Goal: Entertainment & Leisure: Consume media (video, audio)

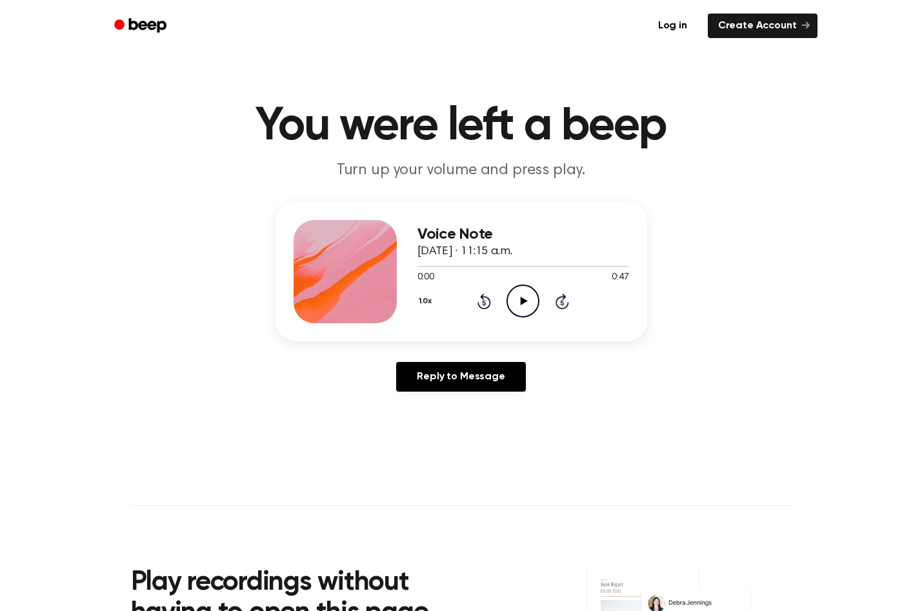
click at [521, 302] on icon at bounding box center [524, 301] width 7 height 8
click at [523, 303] on icon "Pause Audio" at bounding box center [522, 300] width 33 height 33
click at [522, 303] on icon at bounding box center [524, 301] width 7 height 8
click at [515, 305] on icon "Pause Audio" at bounding box center [522, 300] width 33 height 33
click at [524, 308] on icon "Play Audio" at bounding box center [522, 300] width 33 height 33
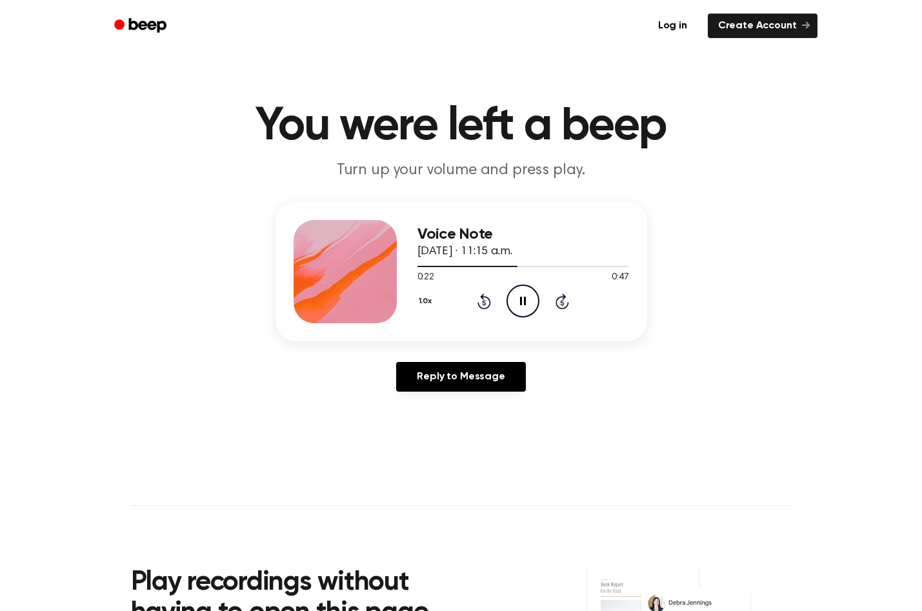
click at [524, 308] on icon "Pause Audio" at bounding box center [522, 300] width 33 height 33
click at [524, 308] on icon "Play Audio" at bounding box center [522, 300] width 33 height 33
click at [524, 308] on icon "Pause Audio" at bounding box center [522, 300] width 33 height 33
click at [524, 308] on icon "Play Audio" at bounding box center [522, 300] width 33 height 33
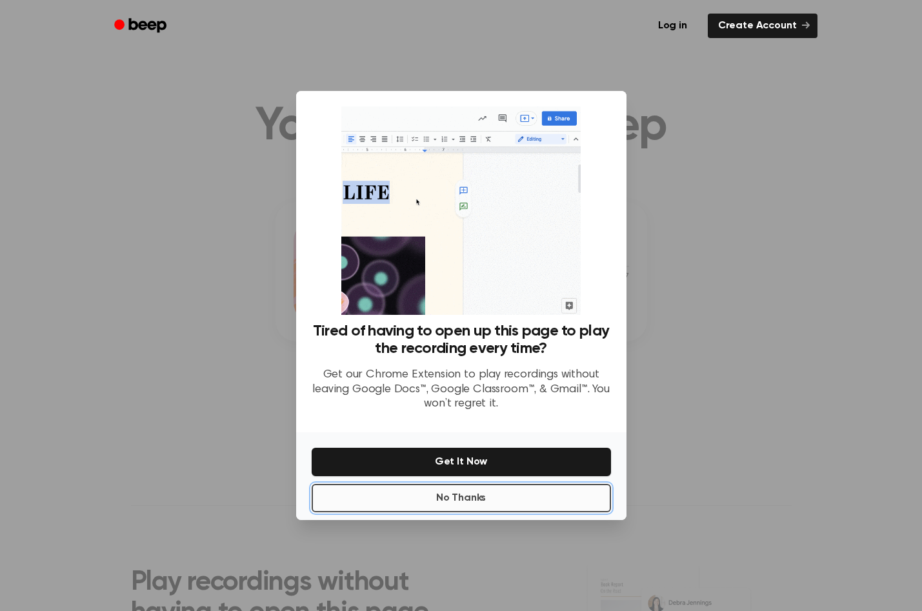
click at [439, 504] on button "No Thanks" at bounding box center [461, 498] width 299 height 28
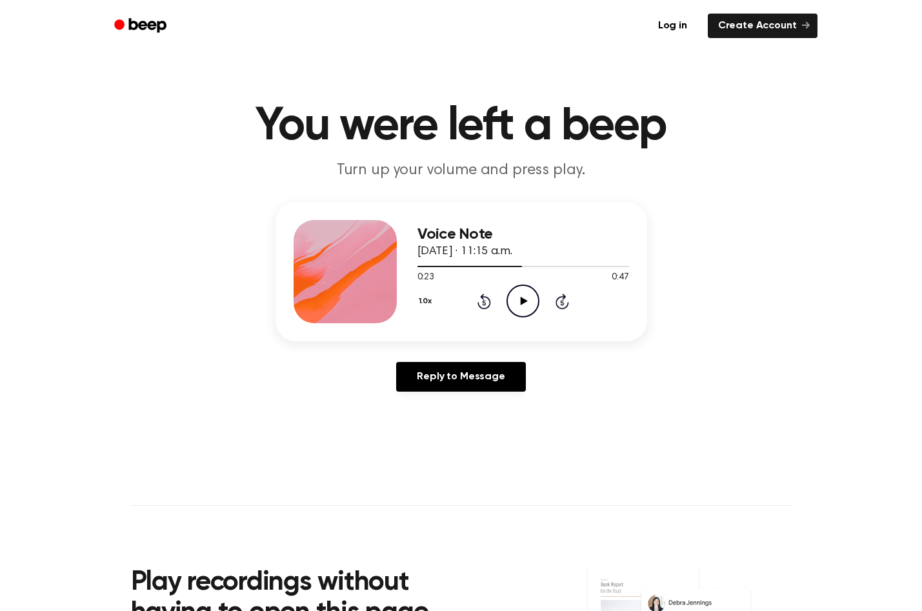
click at [521, 303] on icon at bounding box center [524, 301] width 7 height 8
click at [521, 303] on icon at bounding box center [523, 301] width 6 height 8
click at [521, 303] on icon at bounding box center [524, 301] width 7 height 8
click at [521, 303] on icon at bounding box center [523, 301] width 6 height 8
click at [524, 303] on icon "Play Audio" at bounding box center [522, 300] width 33 height 33
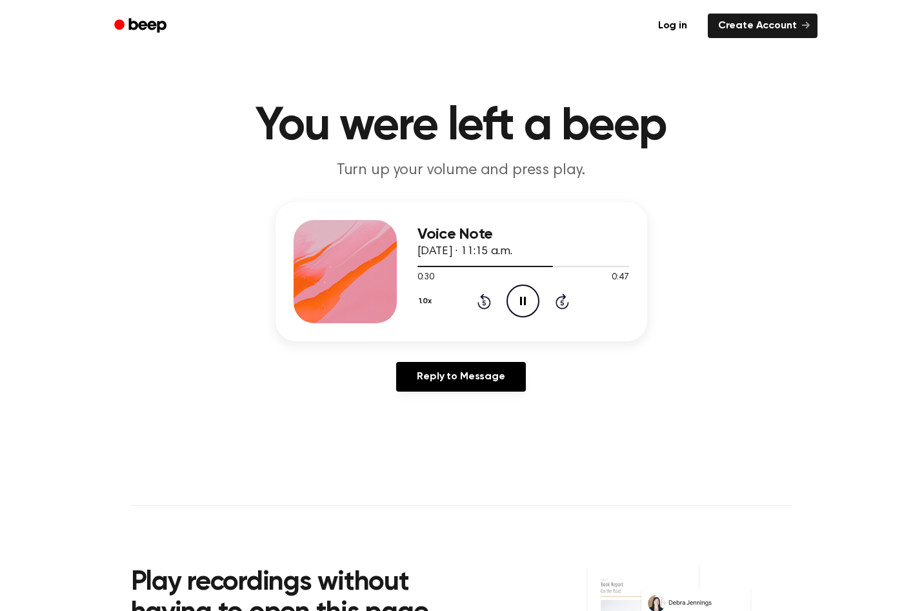
click at [524, 299] on icon at bounding box center [523, 301] width 6 height 8
click at [524, 299] on icon "Play Audio" at bounding box center [522, 300] width 33 height 33
click at [523, 302] on icon at bounding box center [524, 301] width 7 height 8
